Goal: Task Accomplishment & Management: Manage account settings

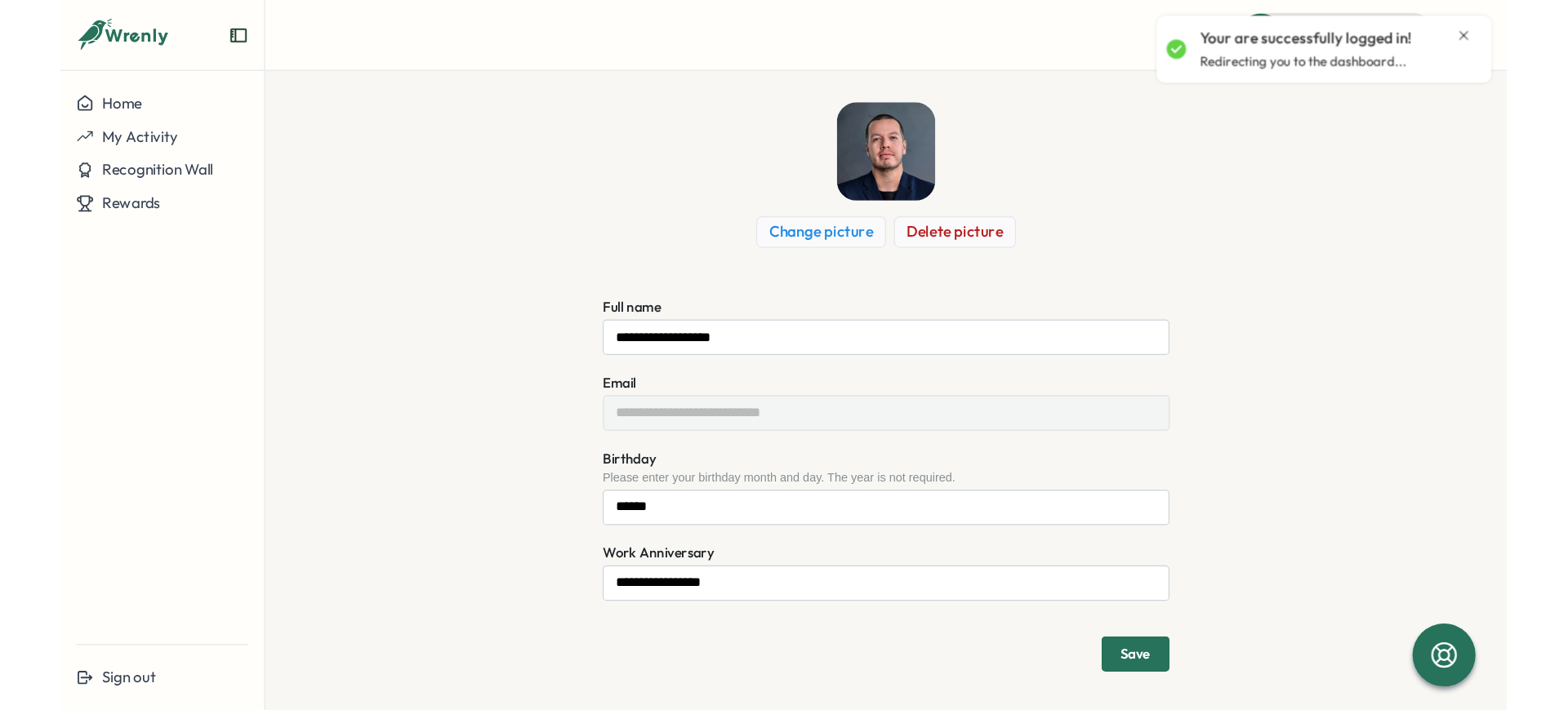
scroll to position [82, 0]
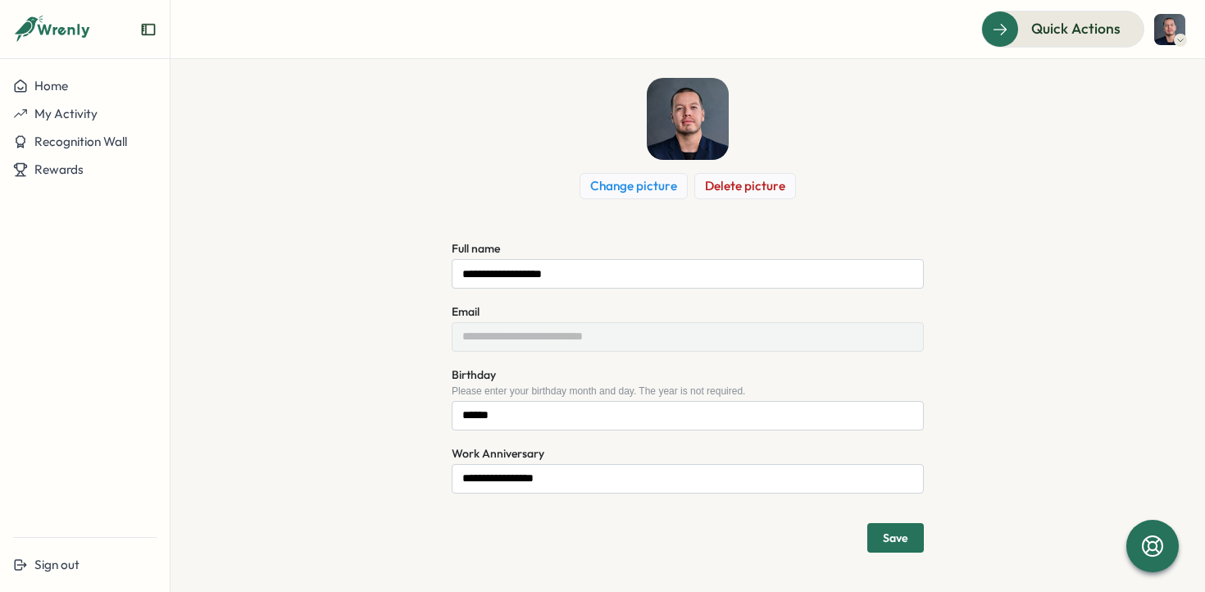
click at [694, 113] on img at bounding box center [688, 119] width 82 height 82
click at [883, 527] on span "Save" at bounding box center [895, 538] width 25 height 28
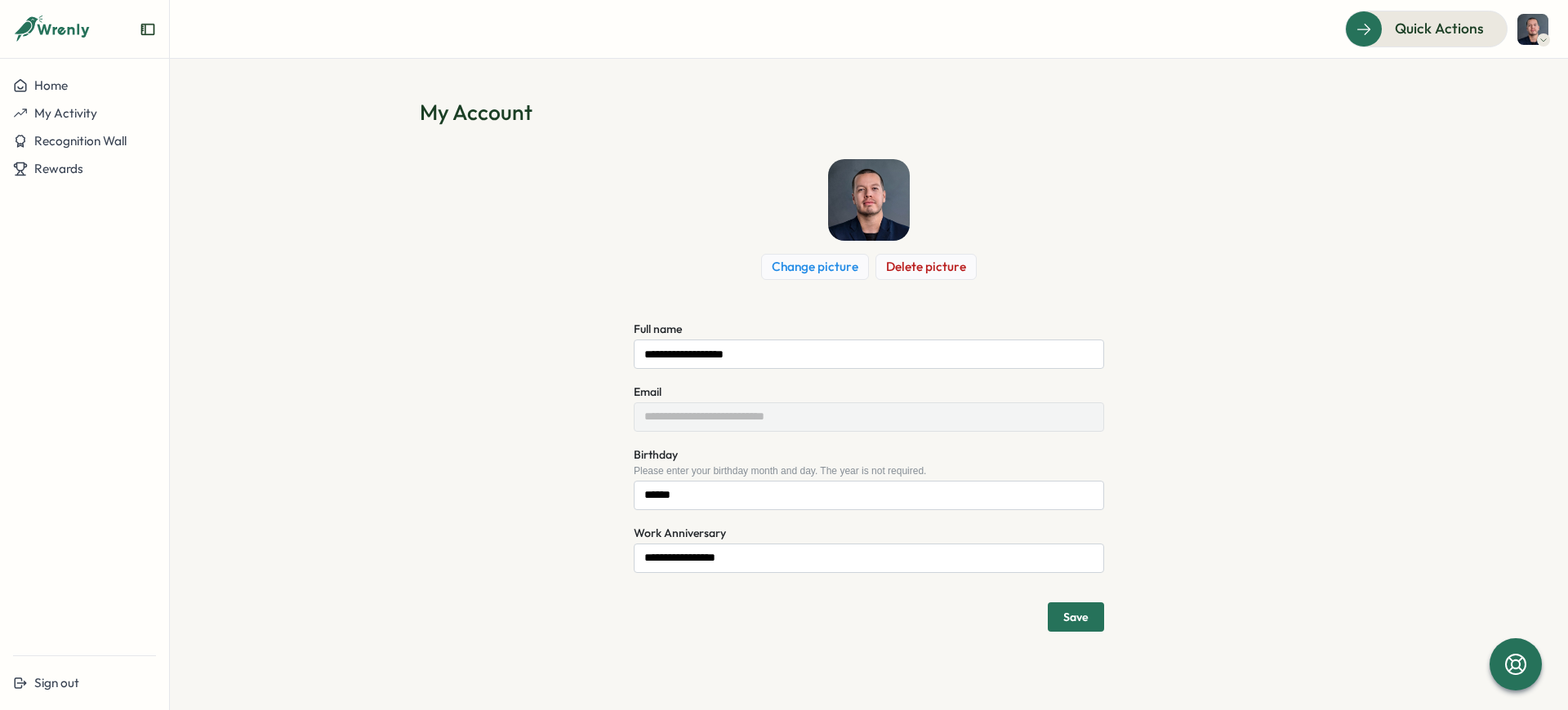
drag, startPoint x: 1046, startPoint y: 611, endPoint x: 1082, endPoint y: 614, distance: 36.1
click at [1057, 589] on div "Save" at bounding box center [869, 611] width 470 height 39
drag, startPoint x: 1084, startPoint y: 614, endPoint x: 1079, endPoint y: 596, distance: 18.7
click at [1087, 589] on span "Save" at bounding box center [1076, 616] width 25 height 11
click at [1081, 589] on span "Save" at bounding box center [1076, 616] width 25 height 11
